Goal: Register for event/course

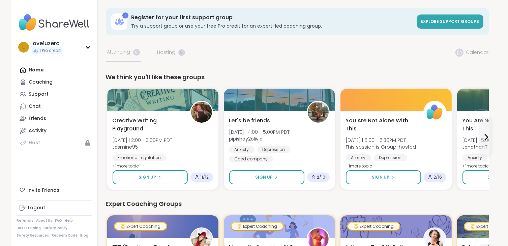
click at [454, 19] on span "Explore support groups" at bounding box center [450, 22] width 58 height 6
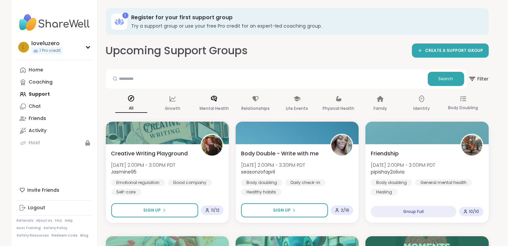
click at [217, 101] on icon at bounding box center [213, 98] width 7 height 7
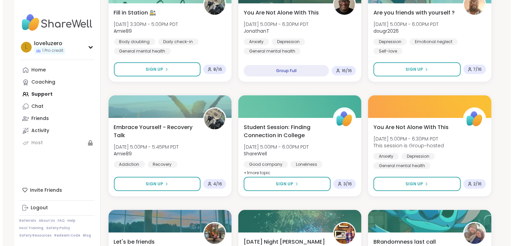
scroll to position [303, 0]
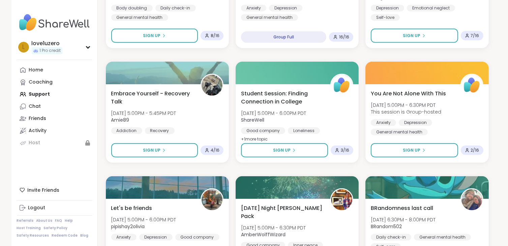
click at [120, 92] on span "Embrace Yourself - Recovery Talk" at bounding box center [152, 98] width 82 height 16
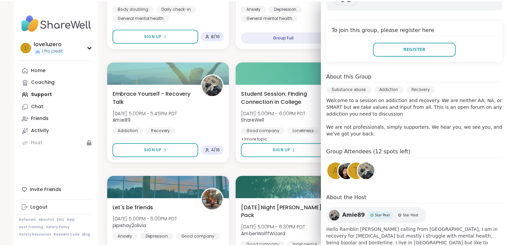
scroll to position [135, 0]
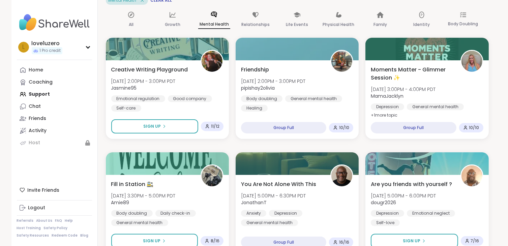
scroll to position [0, 0]
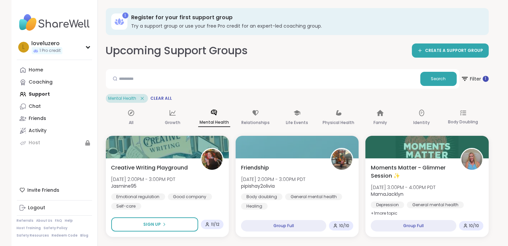
click at [158, 98] on span "Clear All" at bounding box center [162, 98] width 22 height 5
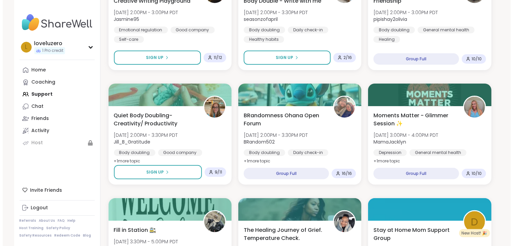
scroll to position [169, 0]
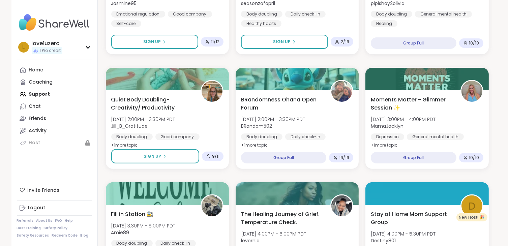
click at [135, 99] on span "Quiet Body Doubling- Creativity/ Productivity" at bounding box center [152, 104] width 82 height 16
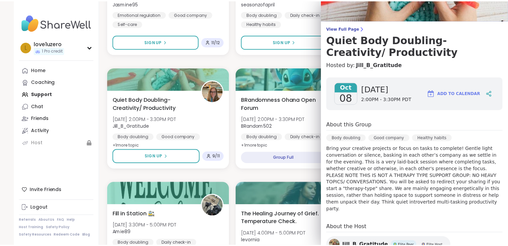
scroll to position [66, 0]
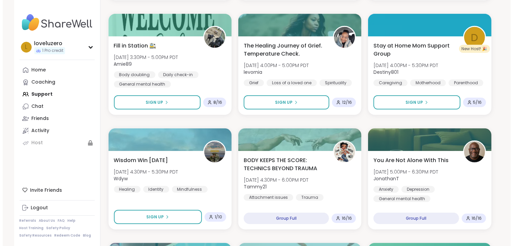
scroll to position [371, 0]
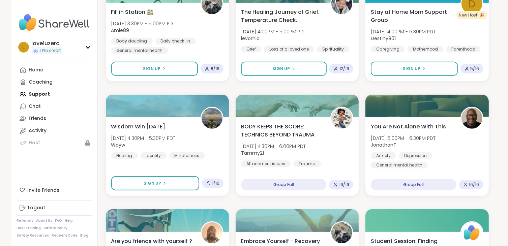
click at [400, 126] on span "You Are Not Alone With This" at bounding box center [408, 127] width 75 height 8
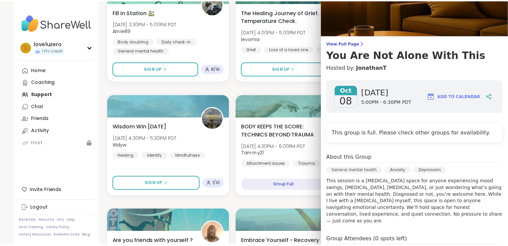
scroll to position [0, 0]
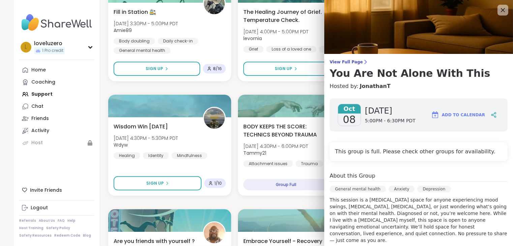
click at [501, 9] on icon at bounding box center [503, 10] width 4 height 4
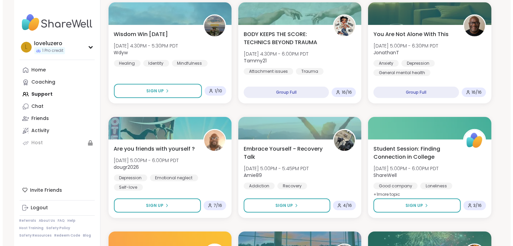
scroll to position [472, 0]
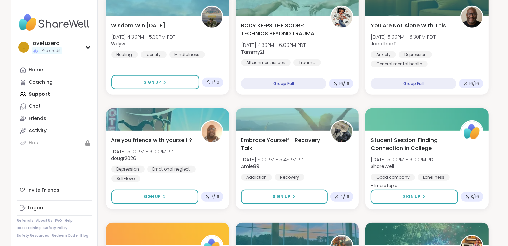
click at [161, 138] on span "Are you friends with yourself ?" at bounding box center [151, 140] width 81 height 8
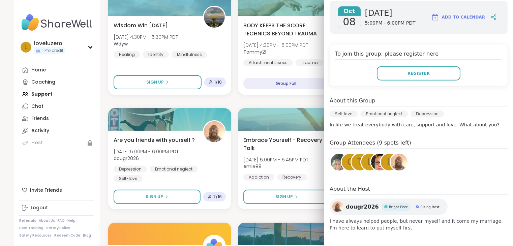
scroll to position [99, 0]
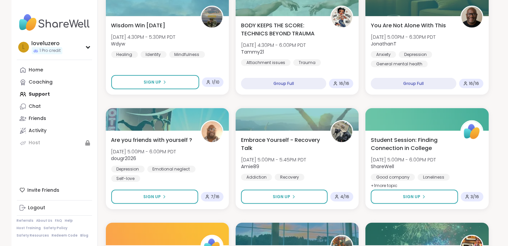
click at [275, 138] on span "Embrace Yourself - Recovery Talk" at bounding box center [282, 144] width 82 height 16
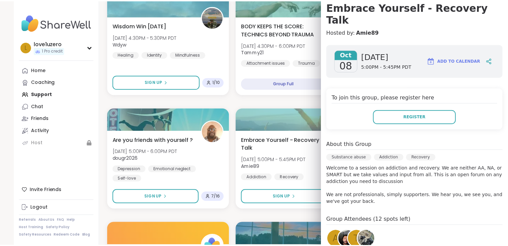
scroll to position [67, 0]
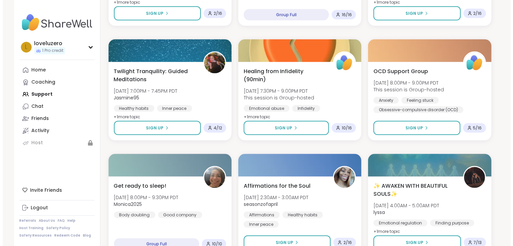
scroll to position [1011, 0]
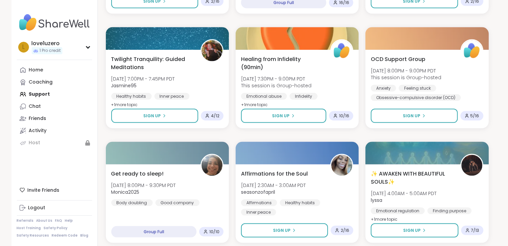
click at [127, 57] on span "Twilight Tranquility: Guided Meditations" at bounding box center [152, 63] width 82 height 16
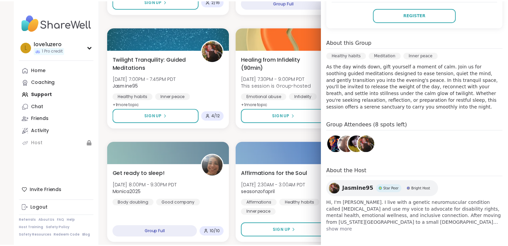
scroll to position [172, 0]
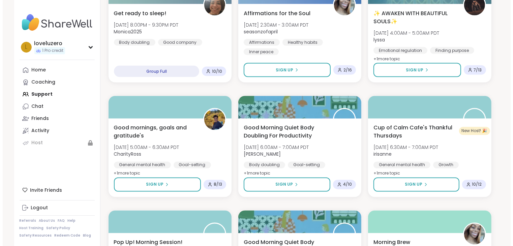
scroll to position [1180, 0]
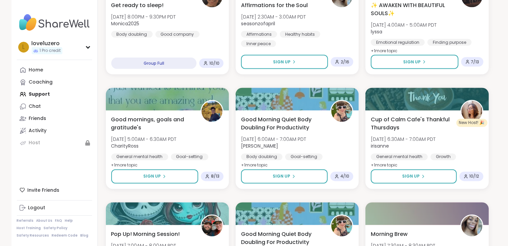
click at [122, 109] on div at bounding box center [167, 99] width 123 height 23
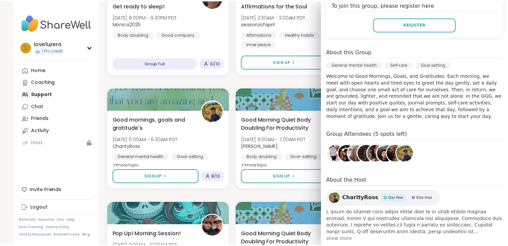
scroll to position [159, 0]
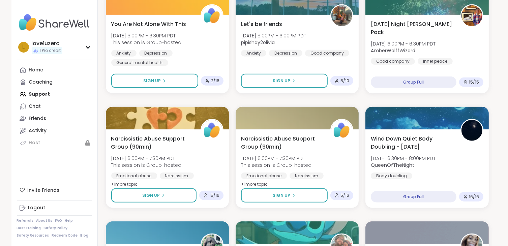
scroll to position [624, 0]
